Goal: Task Accomplishment & Management: Manage account settings

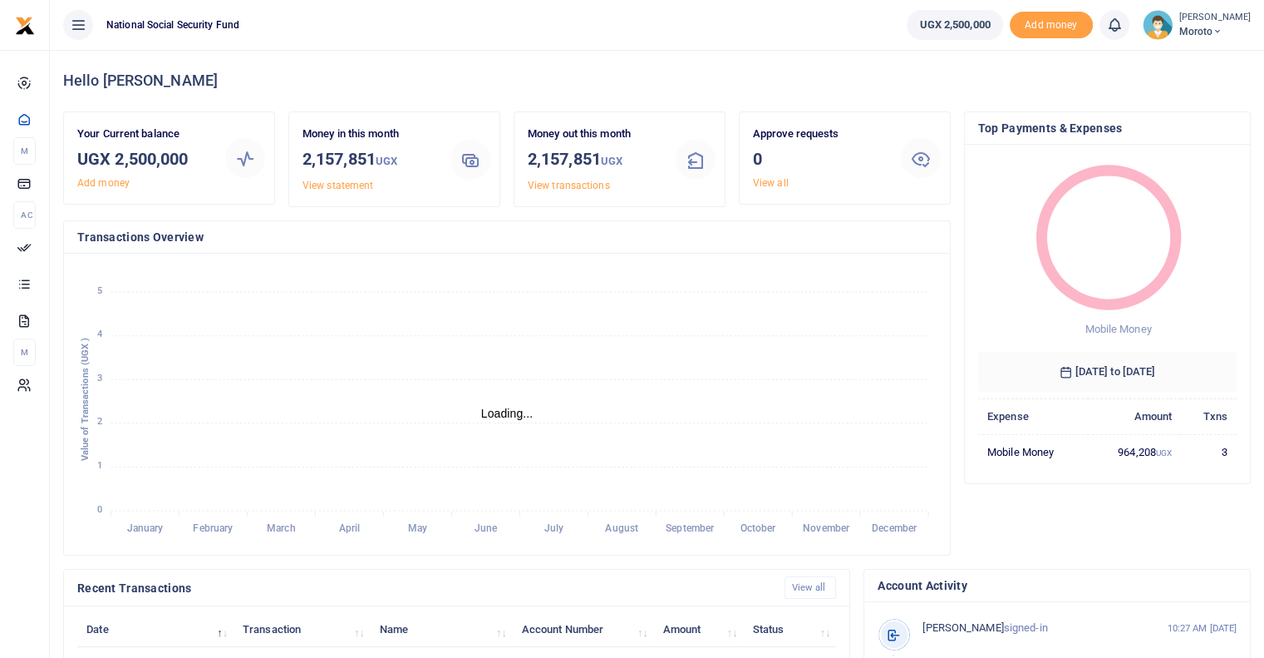
scroll to position [13, 13]
click at [787, 135] on p "Approve requests" at bounding box center [820, 134] width 135 height 17
click at [771, 182] on link "View all" at bounding box center [771, 183] width 36 height 12
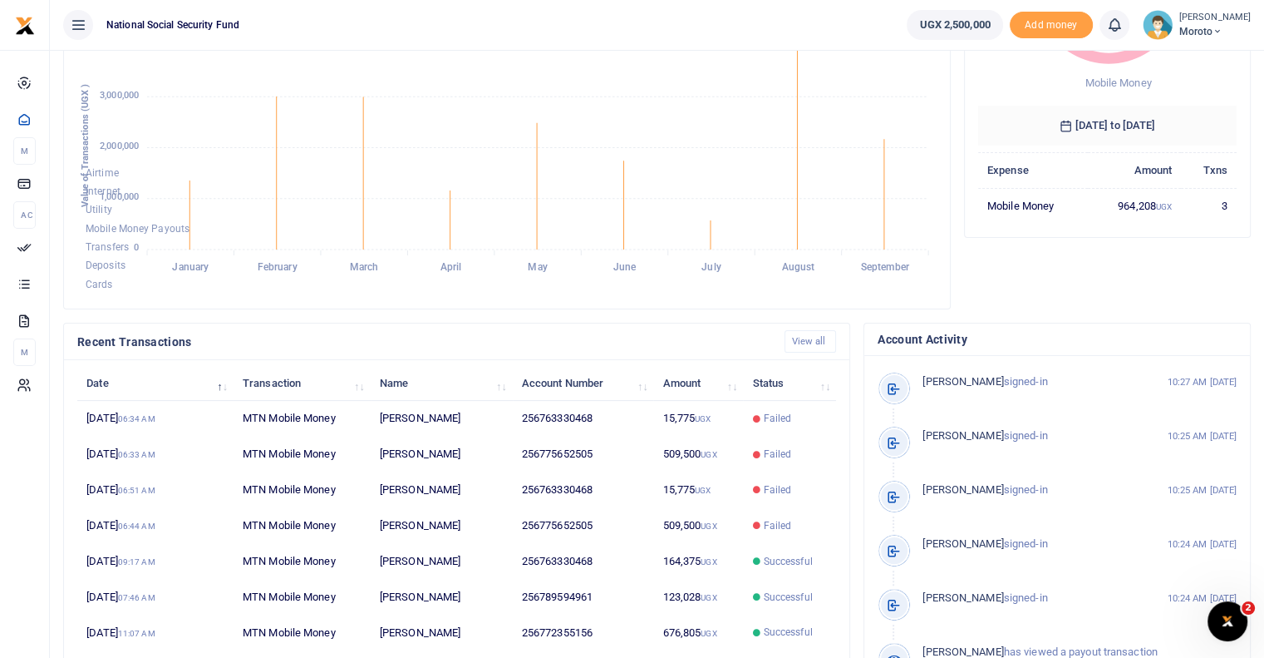
scroll to position [308, 0]
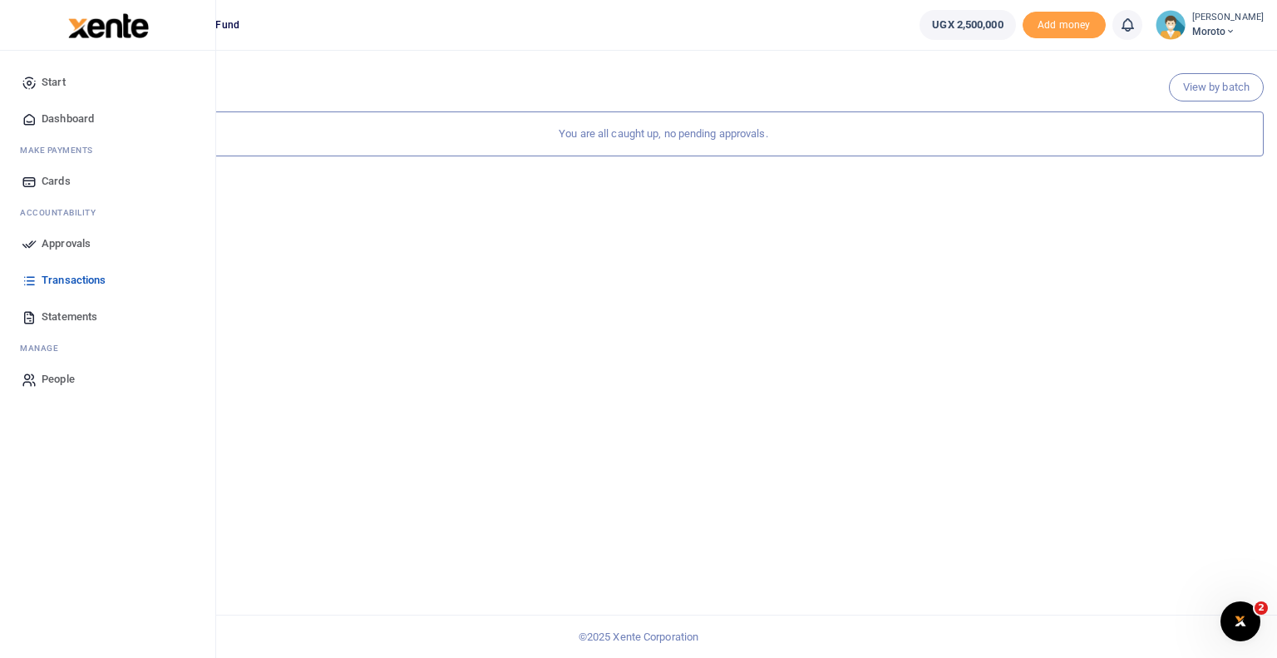
click at [88, 277] on span "Transactions" at bounding box center [74, 280] width 64 height 17
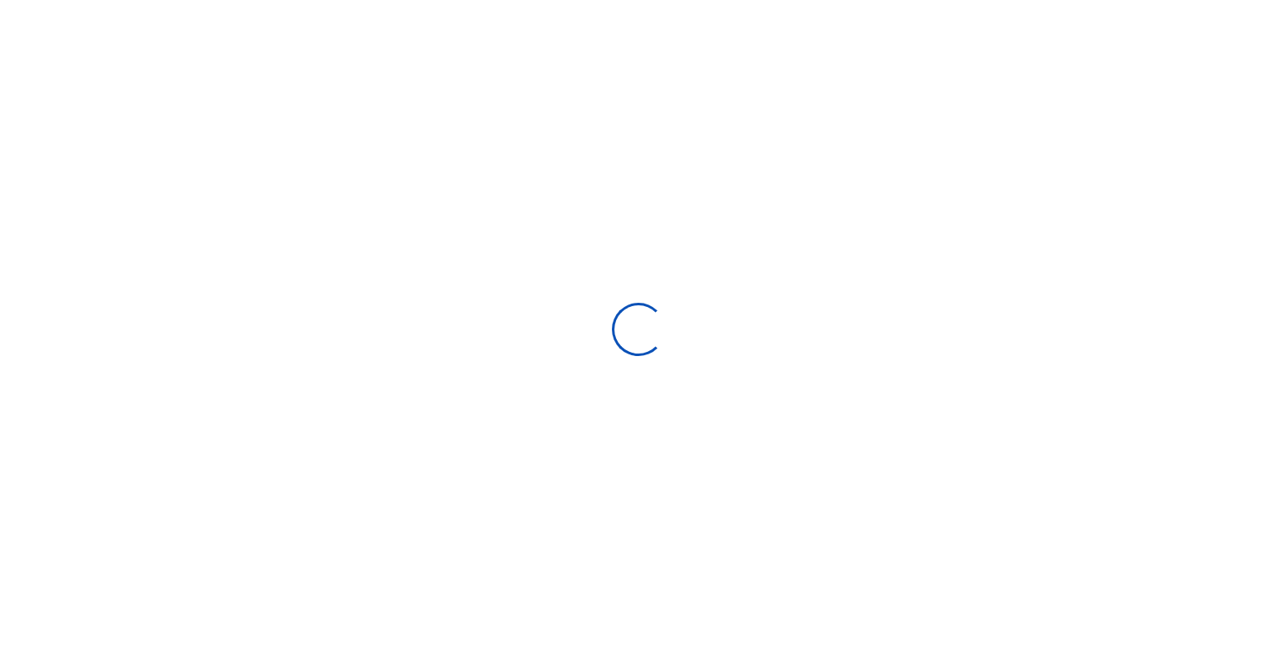
select select
type input "[DATE] - [DATE]"
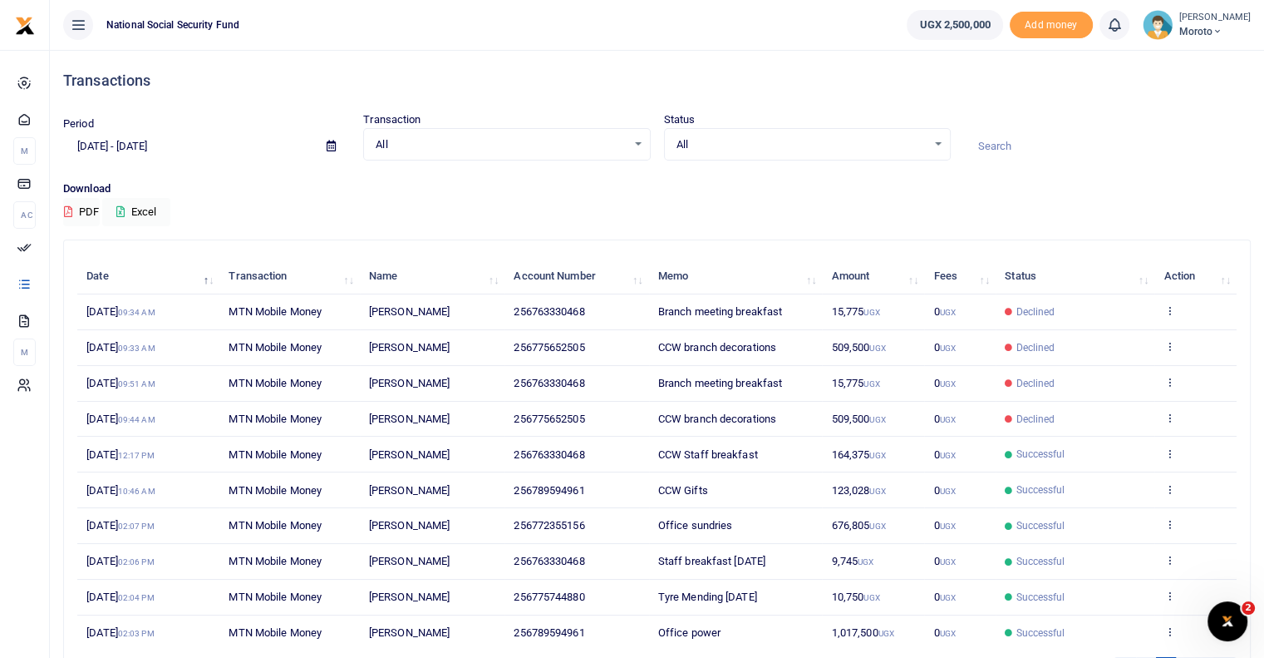
click at [144, 307] on span "[DATE] 09:34 AM" at bounding box center [120, 311] width 68 height 12
click at [1167, 309] on icon at bounding box center [1169, 310] width 11 height 12
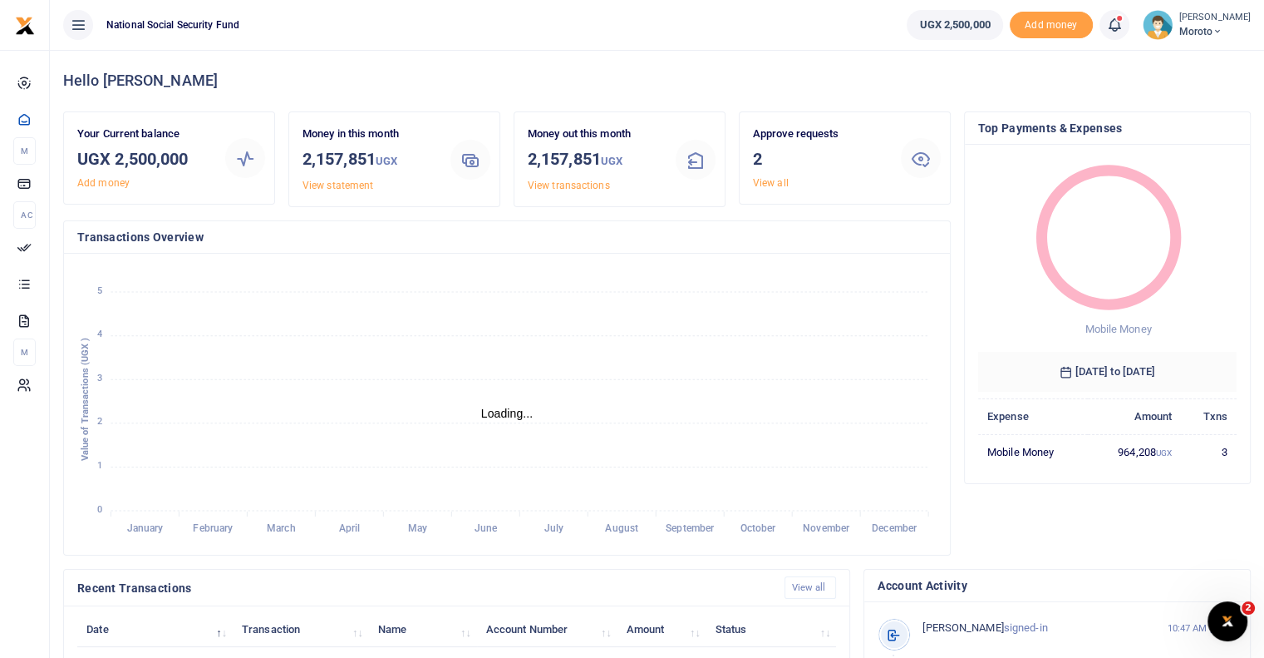
scroll to position [13, 13]
click at [766, 183] on link "View all" at bounding box center [771, 183] width 36 height 12
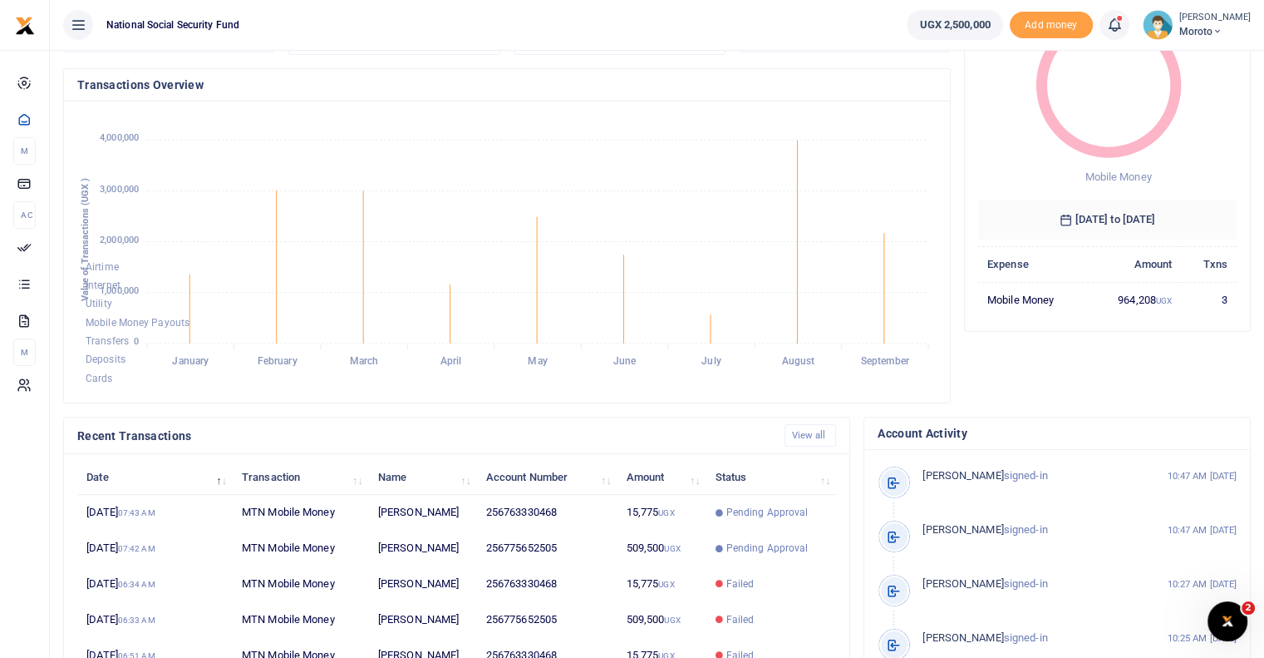
scroll to position [201, 0]
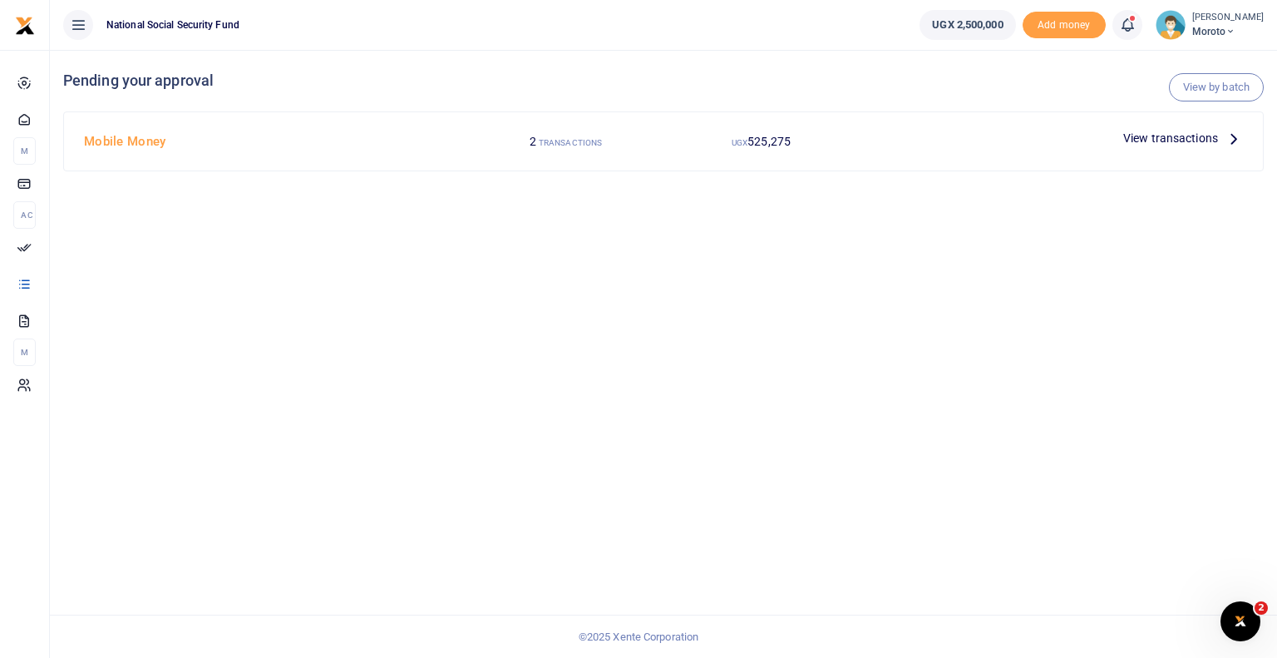
click at [1217, 140] on span "View transactions" at bounding box center [1170, 138] width 95 height 18
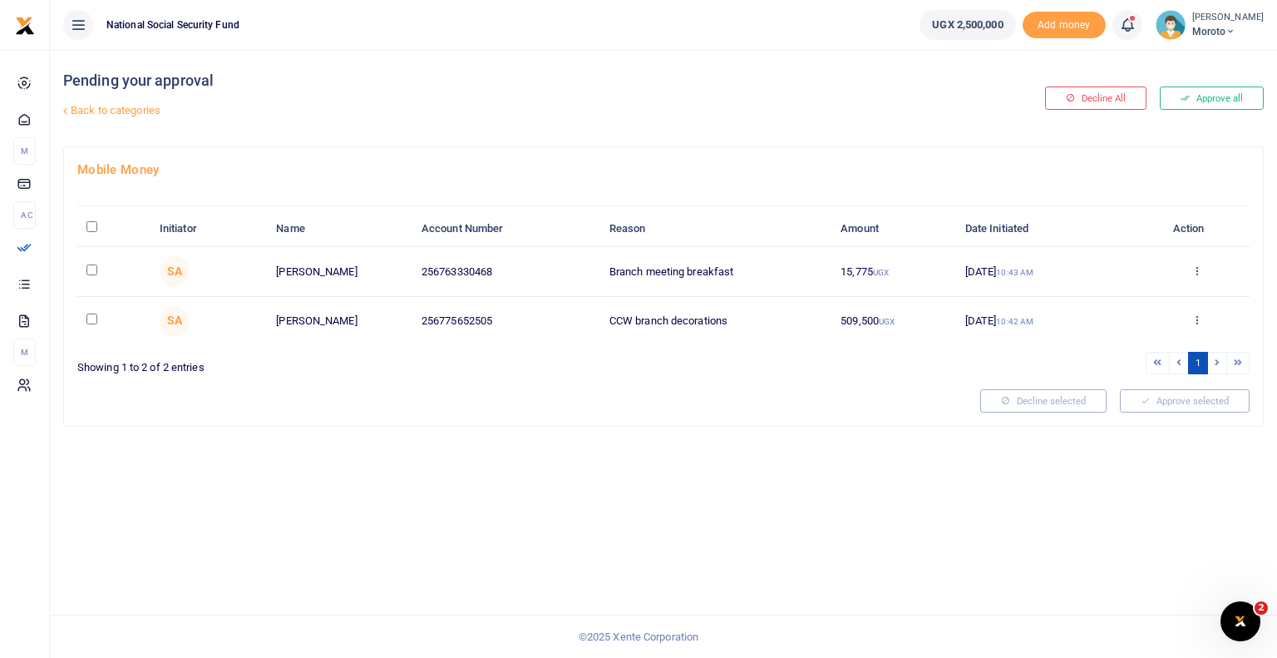
click at [1193, 272] on icon at bounding box center [1196, 270] width 11 height 12
click at [1110, 374] on link "Details" at bounding box center [1135, 371] width 131 height 23
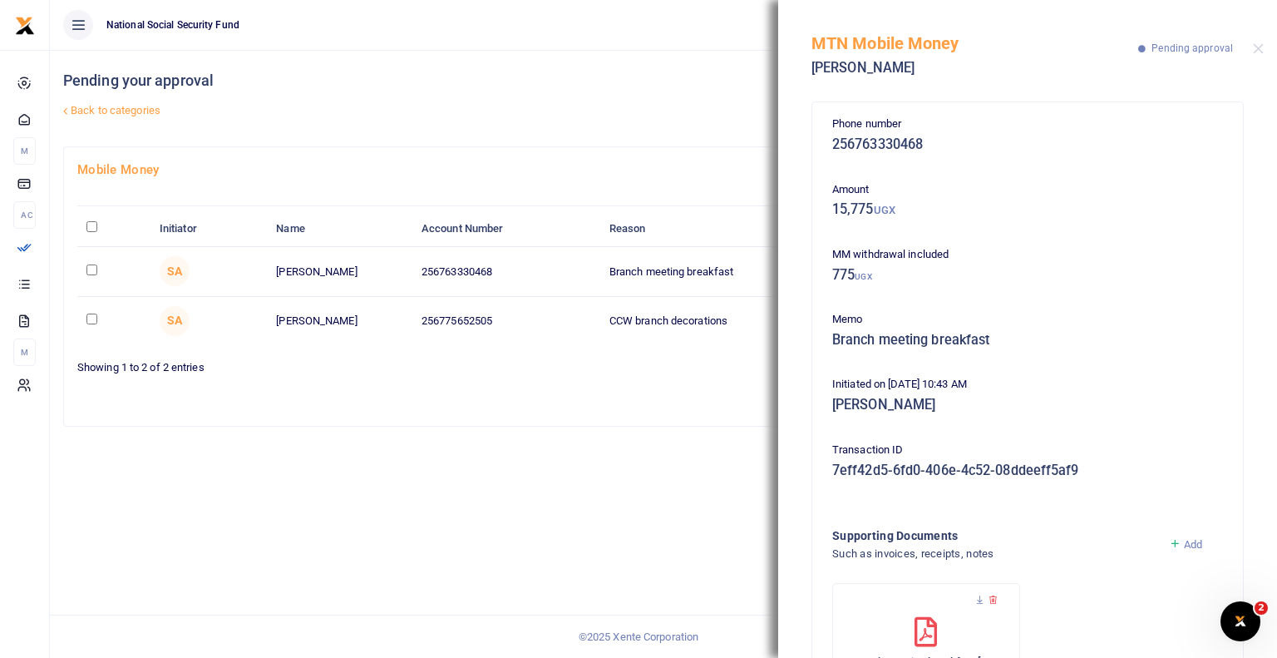
scroll to position [110, 0]
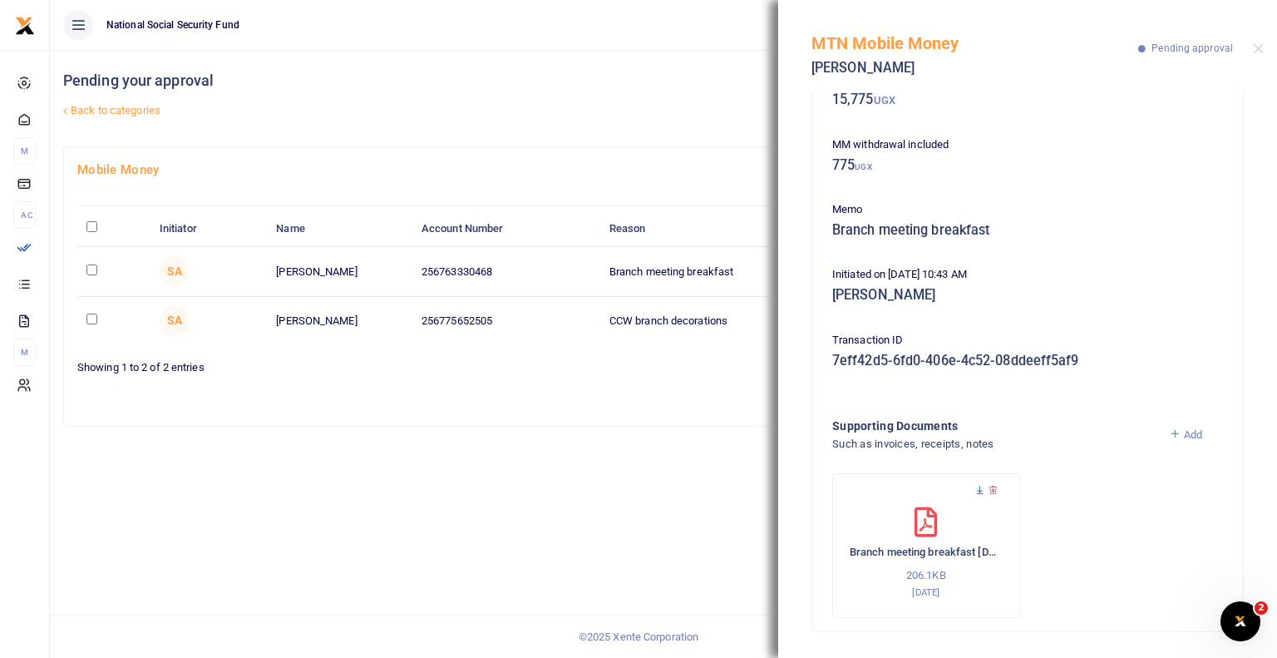
click at [977, 485] on icon at bounding box center [979, 490] width 11 height 11
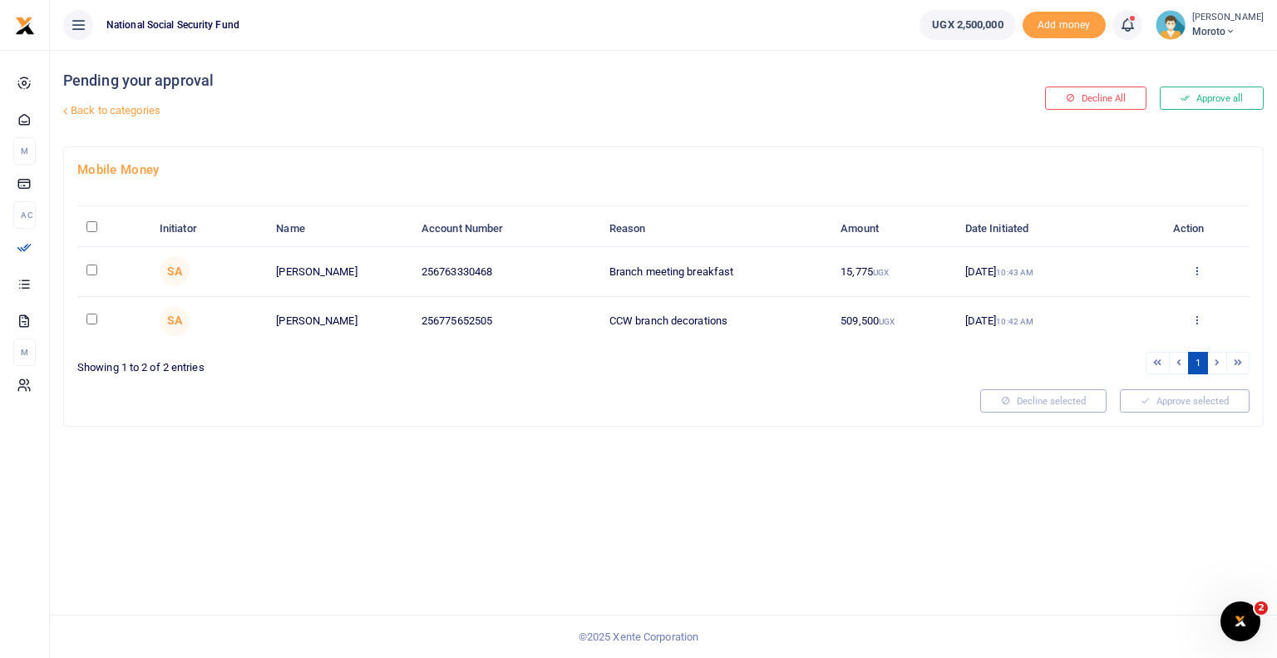
click at [1200, 269] on icon at bounding box center [1196, 270] width 11 height 12
click at [1123, 298] on link "Approve" at bounding box center [1135, 297] width 131 height 23
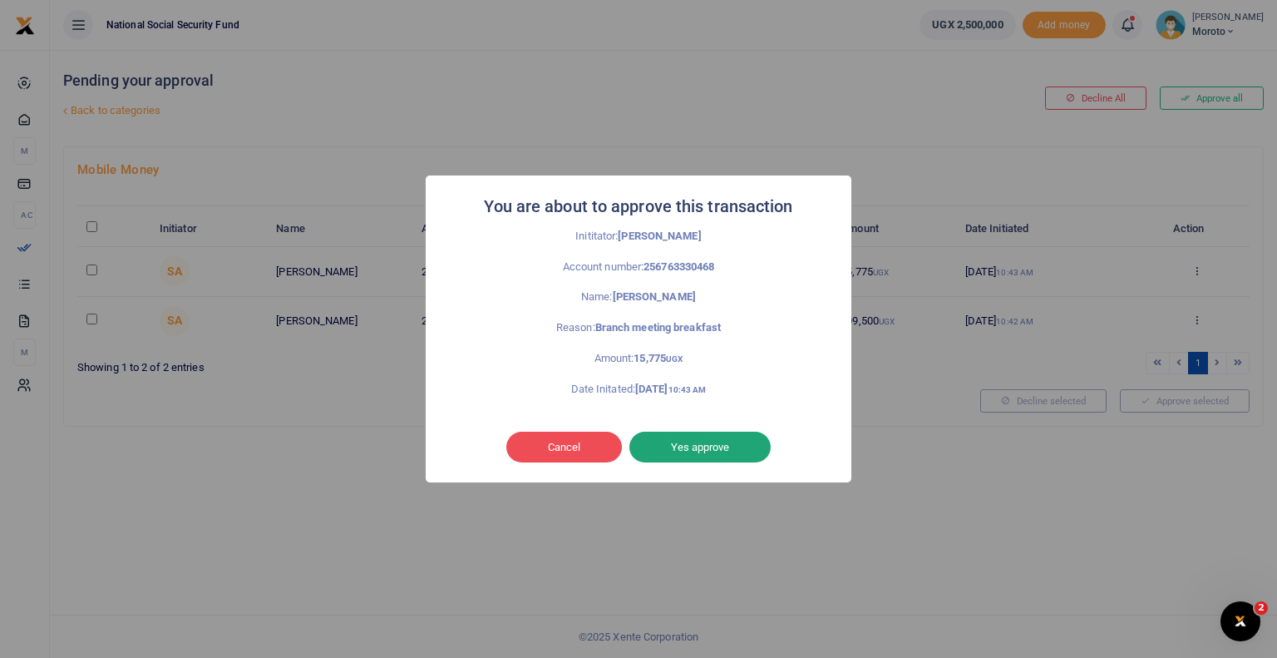
click at [695, 451] on button "Yes approve" at bounding box center [699, 447] width 141 height 32
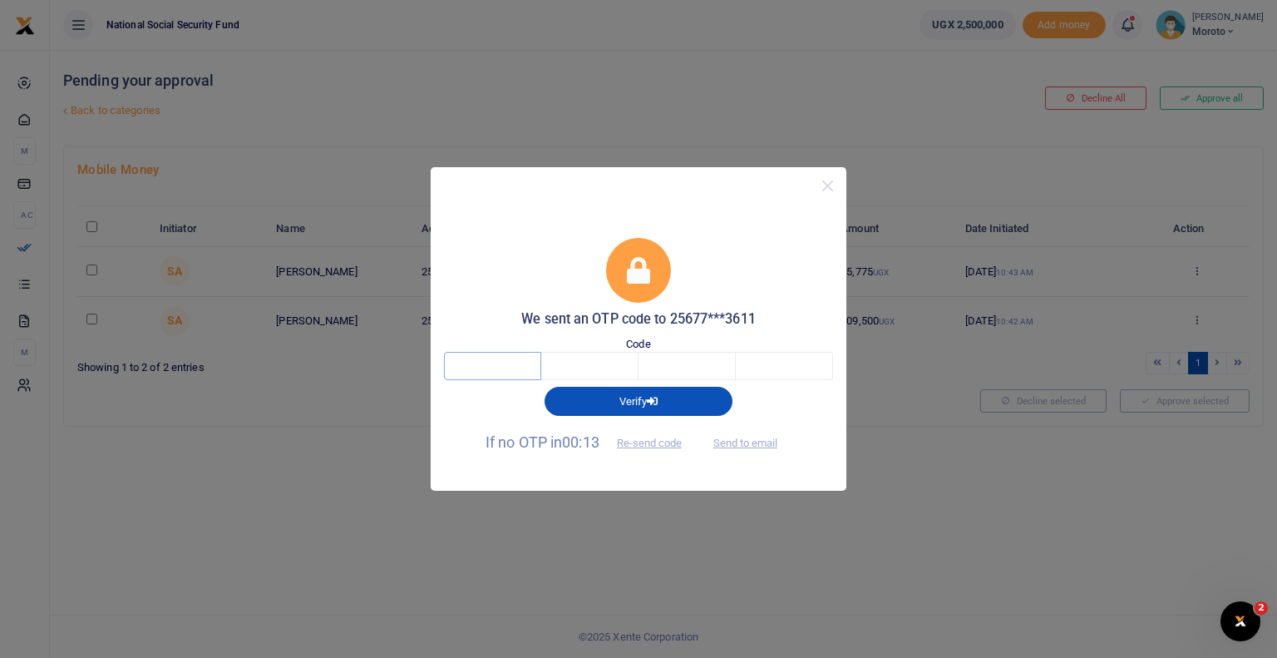
click at [490, 367] on input "text" at bounding box center [492, 366] width 97 height 28
type input "9"
type input "3"
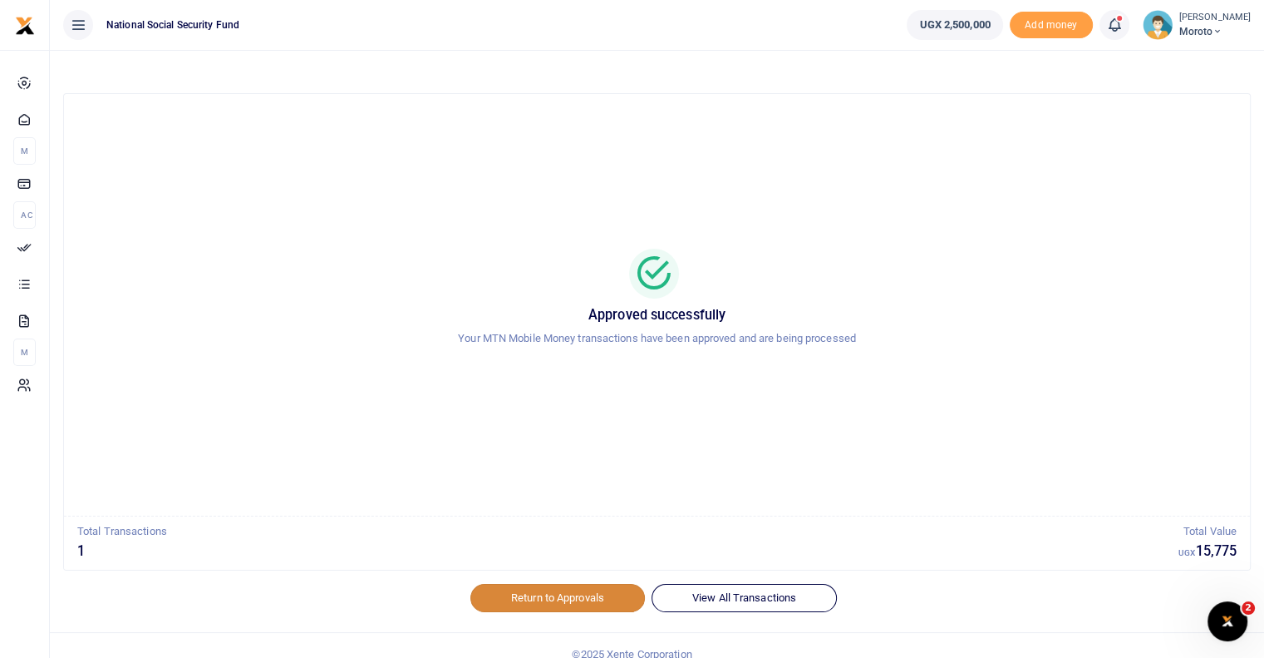
click at [574, 603] on link "Return to Approvals" at bounding box center [557, 598] width 175 height 28
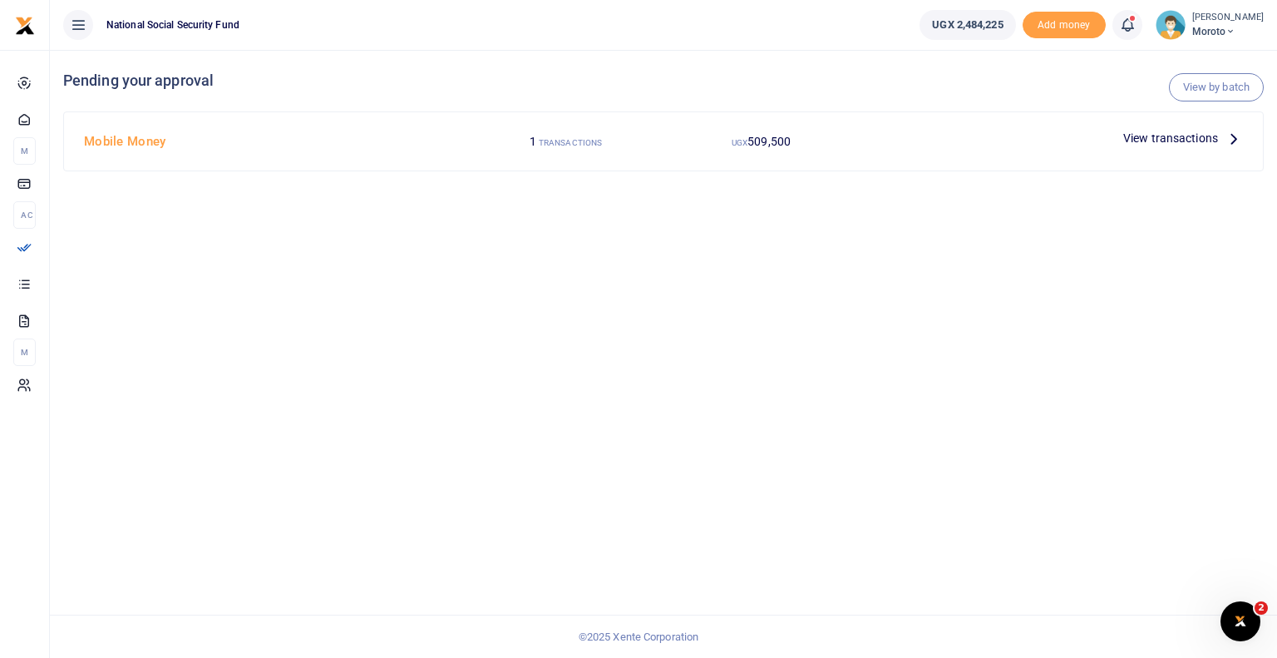
click at [1224, 137] on icon at bounding box center [1233, 138] width 18 height 18
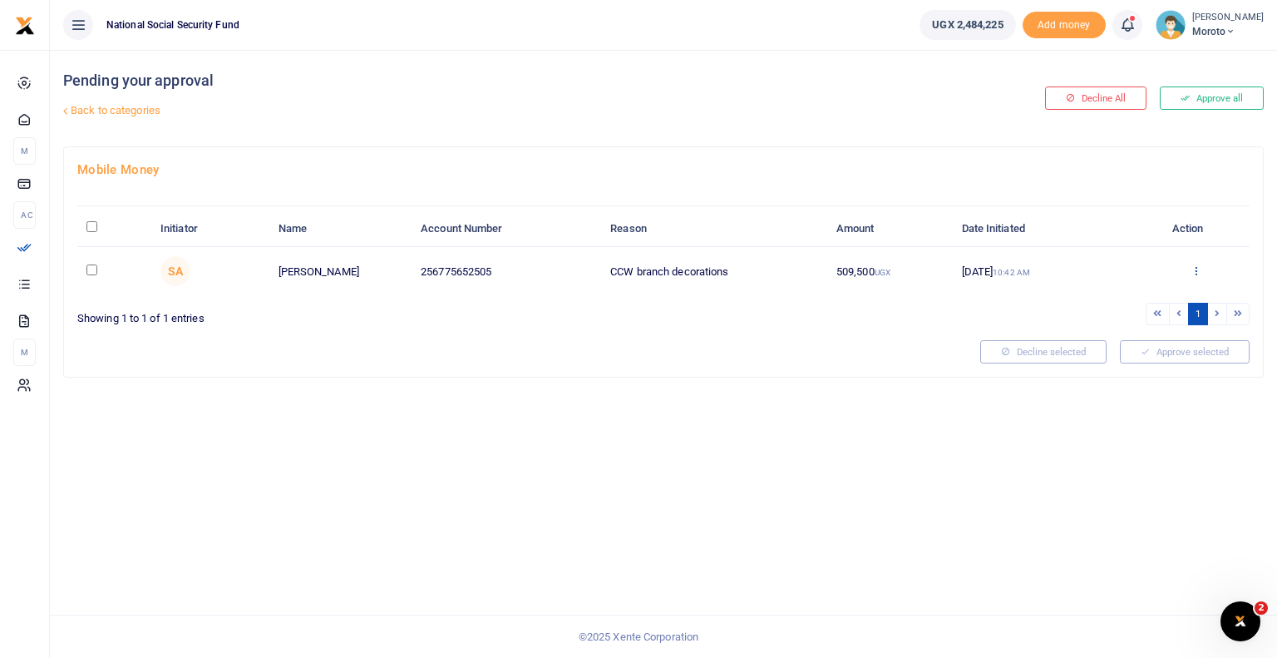
click at [1191, 273] on icon at bounding box center [1195, 270] width 11 height 12
click at [1127, 368] on link "Details" at bounding box center [1134, 371] width 131 height 23
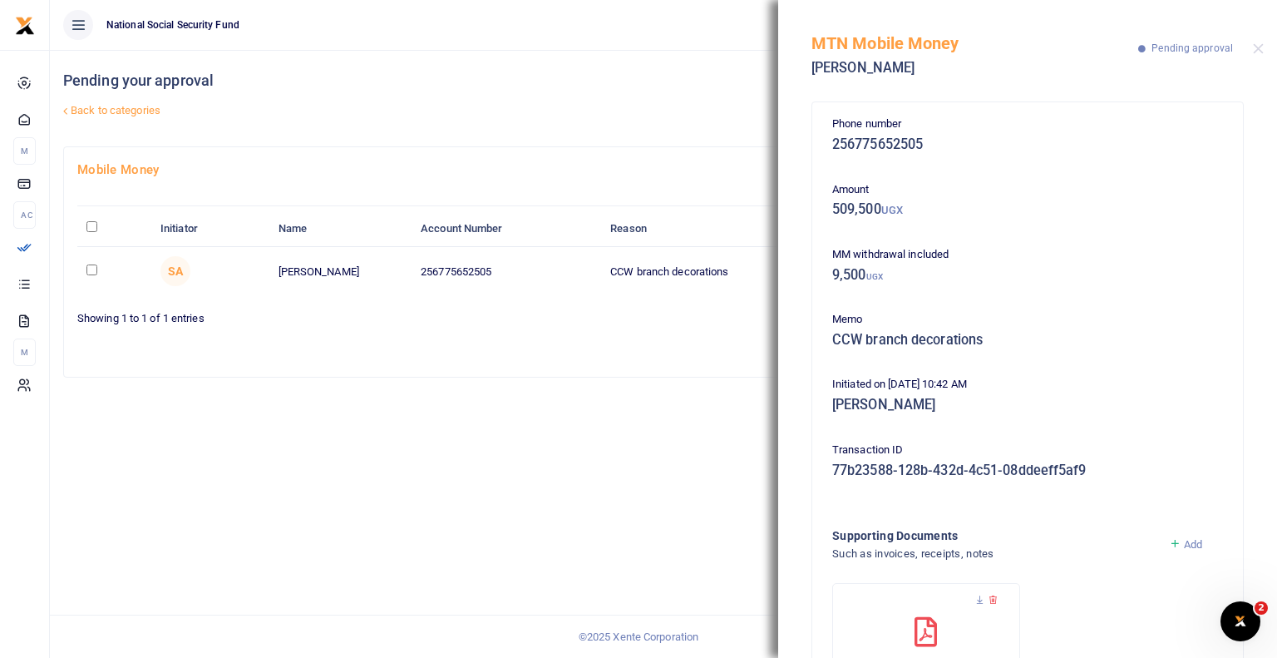
drag, startPoint x: 1259, startPoint y: 322, endPoint x: 1274, endPoint y: 474, distance: 152.9
click at [1274, 474] on div "Phone number 256775652505 Amount 509,500 UGX MM withdrawal included 9,500 UGX M…" at bounding box center [1027, 374] width 499 height 565
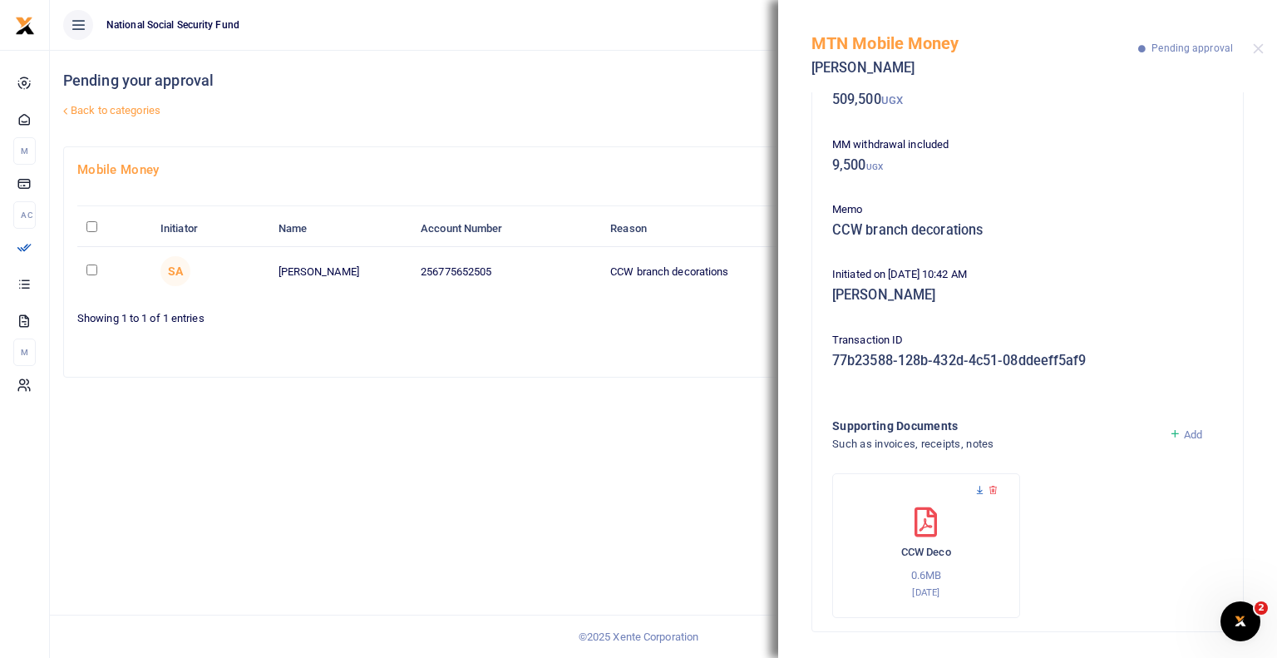
click at [978, 490] on icon at bounding box center [979, 490] width 11 height 11
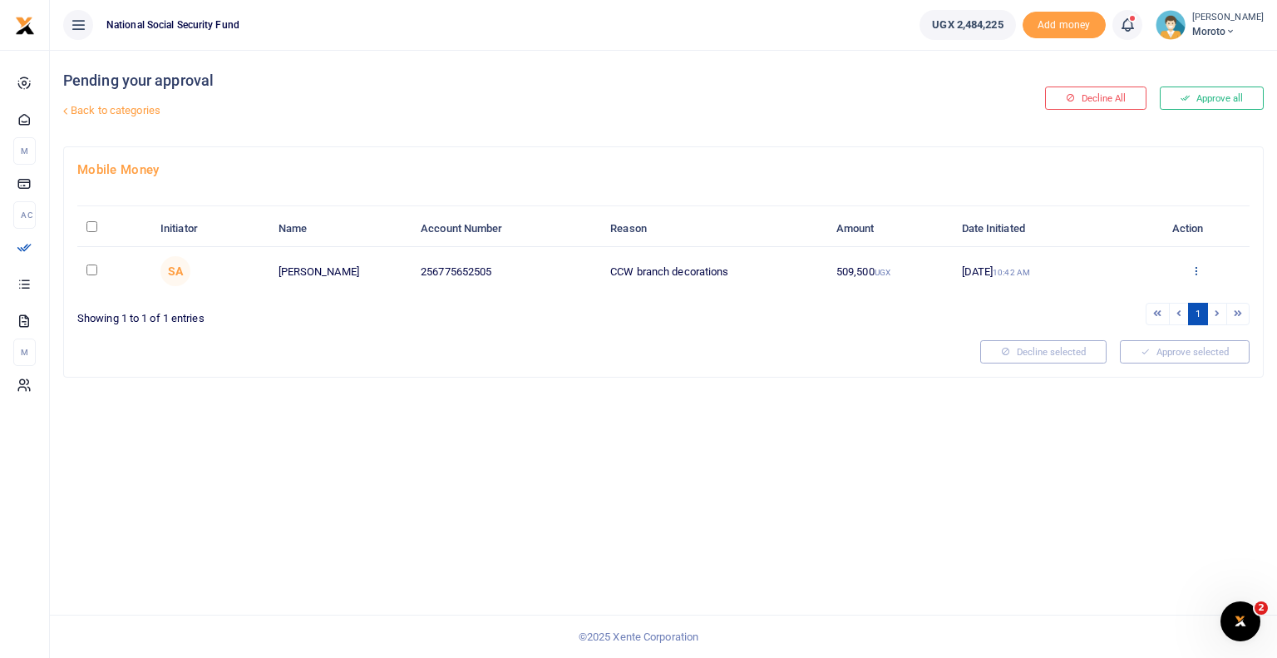
click at [1193, 265] on icon at bounding box center [1195, 270] width 11 height 12
click at [1113, 304] on link "Approve" at bounding box center [1134, 297] width 131 height 23
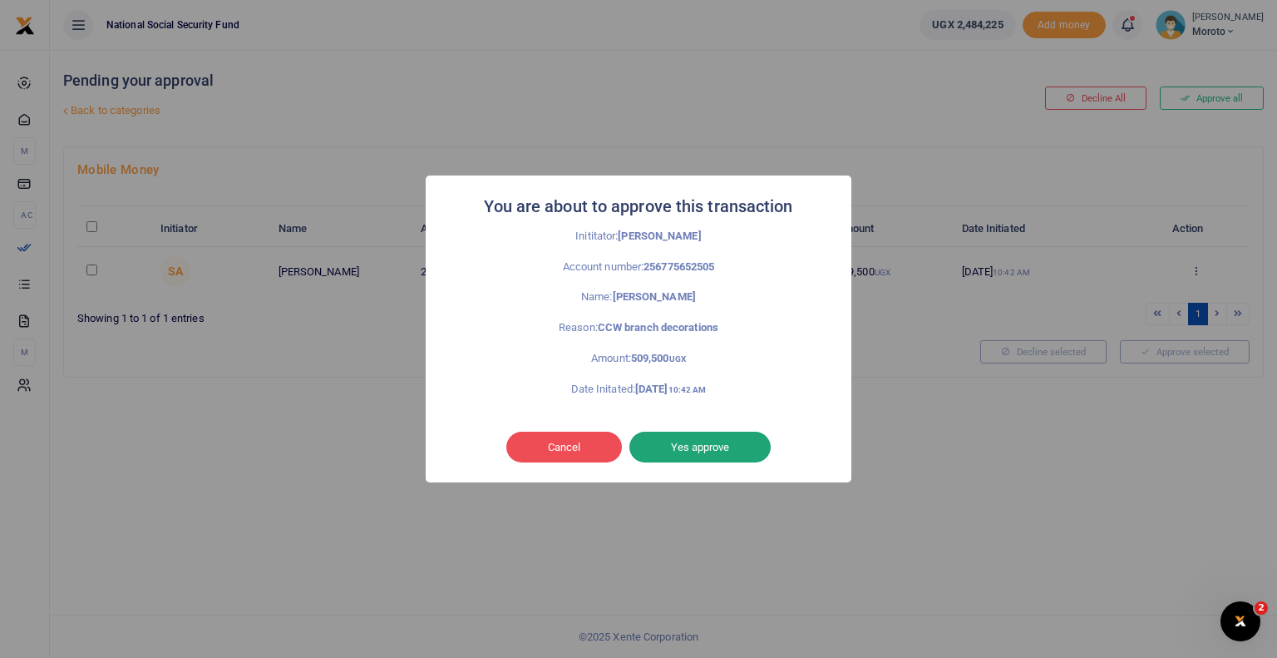
click at [717, 448] on button "Yes approve" at bounding box center [699, 447] width 141 height 32
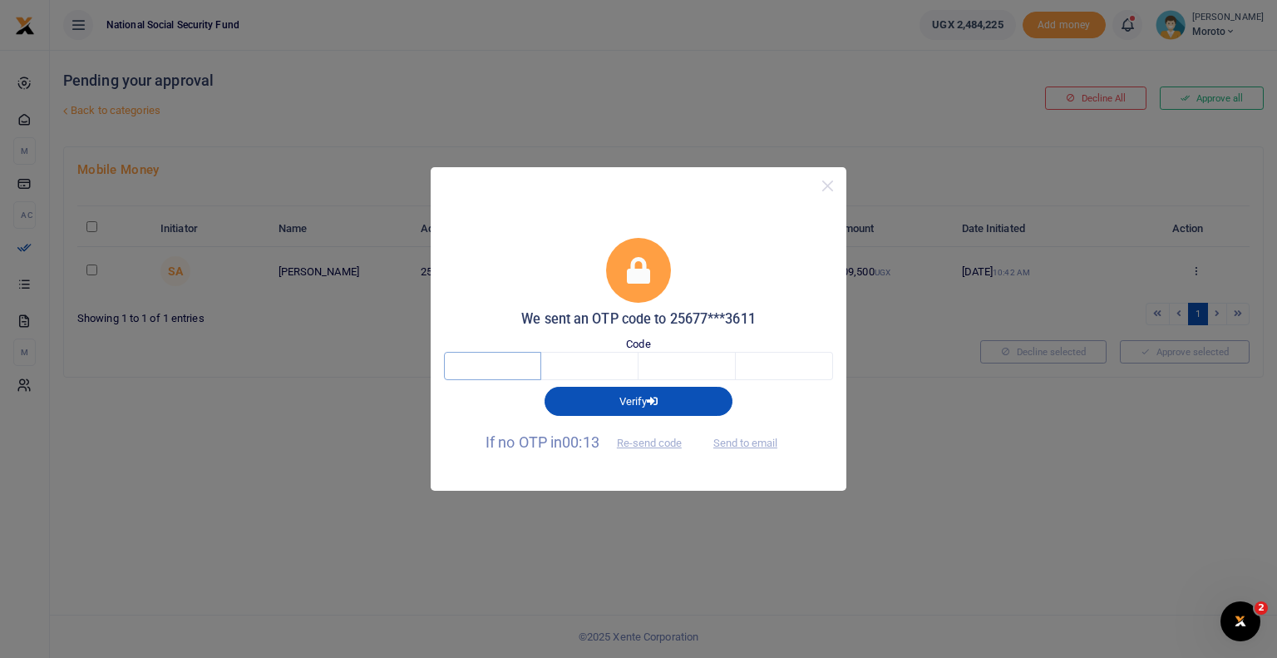
click at [517, 370] on input "text" at bounding box center [492, 366] width 97 height 28
type input "7"
type input "4"
type input "7"
